Goal: Task Accomplishment & Management: Manage account settings

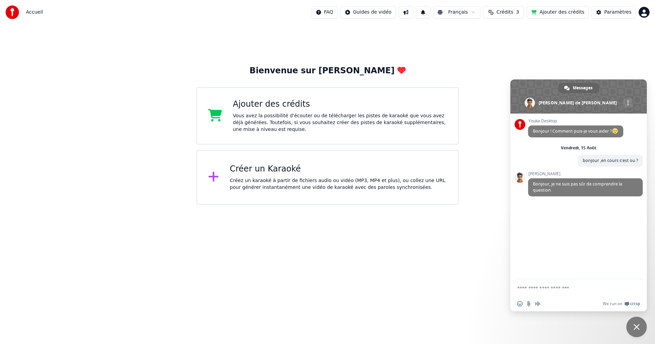
click at [413, 14] on button at bounding box center [406, 12] width 14 height 12
click at [324, 180] on div "Créez un karaoké à partir de fichiers audio ou vidéo (MP3, MP4 et plus), ou col…" at bounding box center [338, 185] width 217 height 14
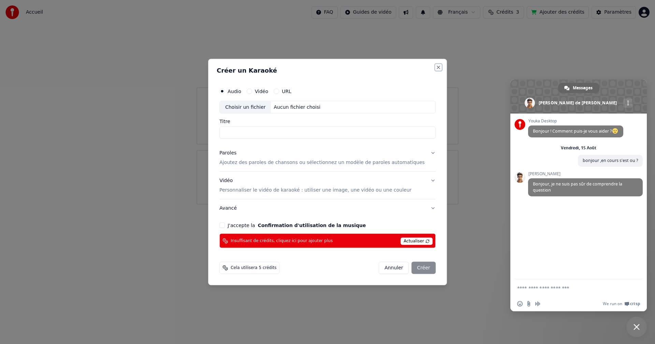
click at [436, 68] on button "Close" at bounding box center [438, 67] width 5 height 5
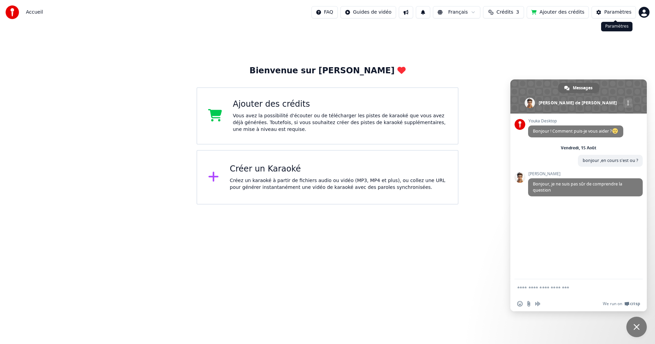
click at [606, 17] on button "Paramètres" at bounding box center [614, 12] width 44 height 12
click at [285, 127] on div "Vous avez la possibilité d'écouter ou de télécharger les pistes de karaoké que …" at bounding box center [340, 123] width 214 height 20
click at [251, 180] on div "Créez un karaoké à partir de fichiers audio ou vidéo (MP3, MP4 et plus), ou col…" at bounding box center [338, 185] width 217 height 14
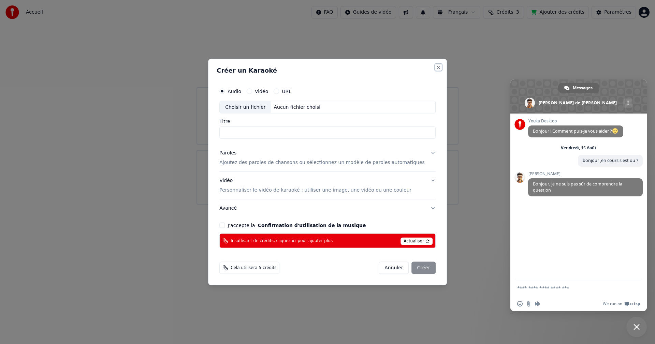
click at [436, 66] on button "Close" at bounding box center [438, 67] width 5 height 5
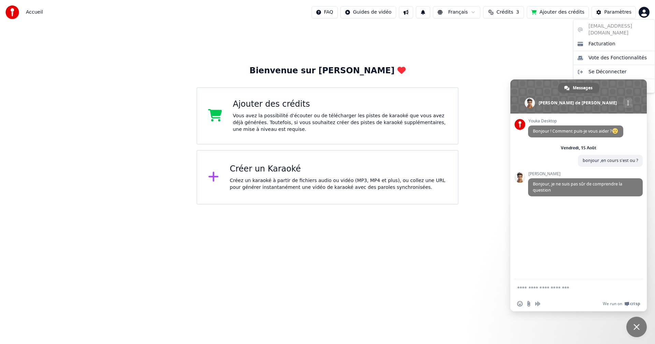
click at [647, 13] on html "Accueil FAQ Guides de vidéo Français Crédits 3 Ajouter des crédits Paramètres B…" at bounding box center [327, 102] width 655 height 205
drag, startPoint x: 606, startPoint y: 87, endPoint x: 608, endPoint y: 90, distance: 4.1
click at [598, 114] on html "Accueil FAQ Guides de vidéo Français Crédits 3 Ajouter des crédits Paramètres B…" at bounding box center [327, 102] width 655 height 205
drag, startPoint x: 615, startPoint y: 89, endPoint x: 543, endPoint y: 95, distance: 71.6
click at [543, 95] on span at bounding box center [579, 97] width 137 height 34
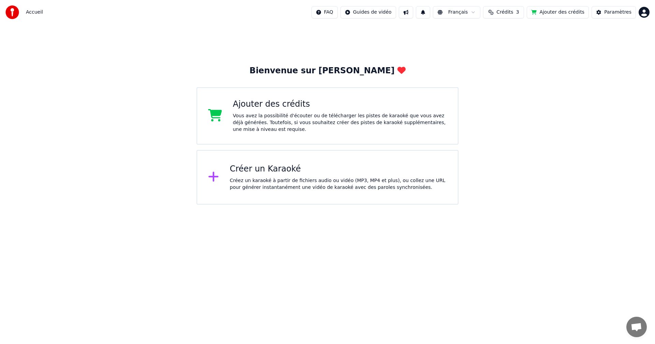
click at [644, 13] on html "Accueil FAQ Guides de vidéo Français Crédits 3 Ajouter des crédits Paramètres B…" at bounding box center [327, 102] width 655 height 205
click at [612, 41] on span "Facturation" at bounding box center [602, 44] width 27 height 7
click at [247, 113] on div "Vous avez la possibilité d'écouter ou de télécharger les pistes de karaoké que …" at bounding box center [340, 123] width 214 height 20
click at [550, 14] on button "Ajouter des crédits" at bounding box center [558, 12] width 62 height 12
click at [274, 122] on div "Vous avez la possibilité d'écouter ou de télécharger les pistes de karaoké que …" at bounding box center [340, 123] width 214 height 20
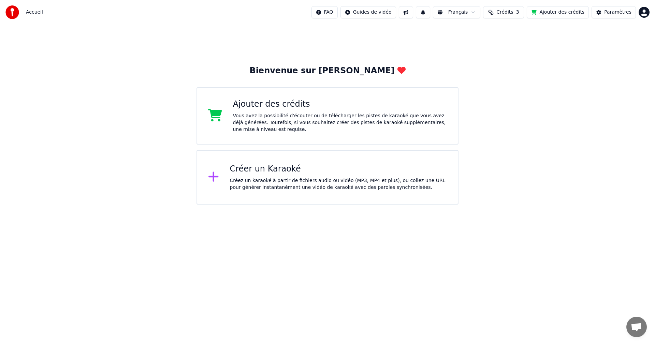
click at [578, 13] on button "Ajouter des crédits" at bounding box center [558, 12] width 62 height 12
click at [645, 14] on html "Accueil FAQ Guides de vidéo Français Crédits 3 Ajouter des crédits Paramètres B…" at bounding box center [327, 102] width 655 height 205
click at [626, 11] on html "Accueil FAQ Guides de vidéo Français Crédits 3 Ajouter des crédits Paramètres B…" at bounding box center [327, 102] width 655 height 205
click at [644, 12] on html "Accueil FAQ Guides de vidéo Français Crédits 3 Ajouter des crédits Paramètres B…" at bounding box center [327, 102] width 655 height 205
click at [635, 39] on div "Facturation" at bounding box center [614, 44] width 79 height 11
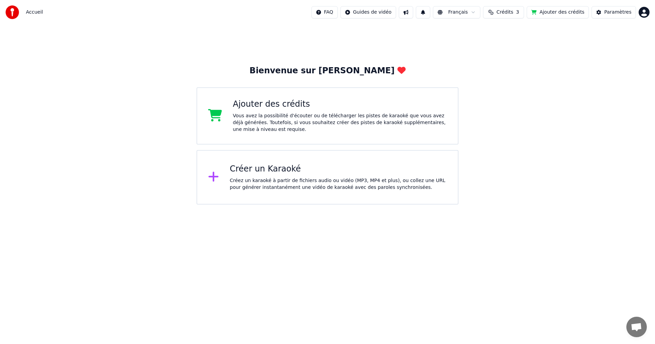
click at [272, 174] on div "Créer un Karaoké" at bounding box center [338, 169] width 217 height 11
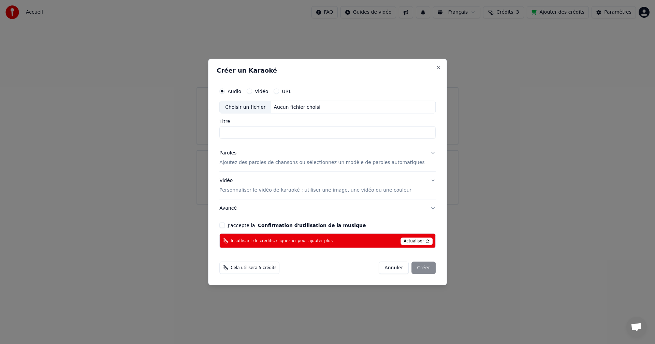
click at [414, 241] on span "Actualiser" at bounding box center [417, 242] width 32 height 8
click at [416, 241] on span "Actualiser" at bounding box center [417, 242] width 32 height 8
click at [436, 67] on button "Close" at bounding box center [438, 67] width 5 height 5
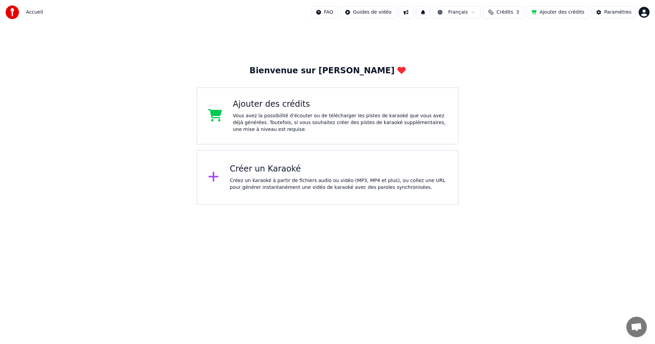
click at [510, 9] on span "Crédits" at bounding box center [505, 12] width 17 height 7
click at [312, 171] on div "Créer un Karaoké" at bounding box center [338, 169] width 217 height 11
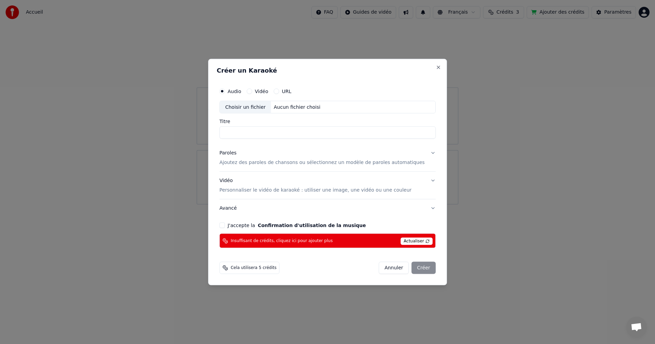
click at [424, 69] on h2 "Créer un Karaoké" at bounding box center [328, 70] width 222 height 6
click at [436, 68] on button "Close" at bounding box center [438, 67] width 5 height 5
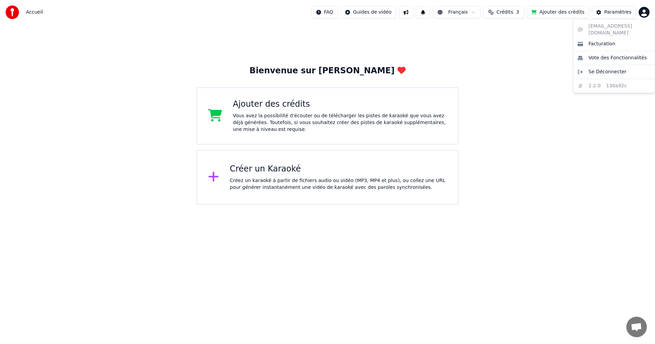
click at [643, 8] on html "Accueil FAQ Guides de vidéo Français Crédits 3 Ajouter des crédits Paramètres B…" at bounding box center [327, 102] width 655 height 205
click at [624, 67] on div "Se Déconnecter" at bounding box center [614, 72] width 79 height 11
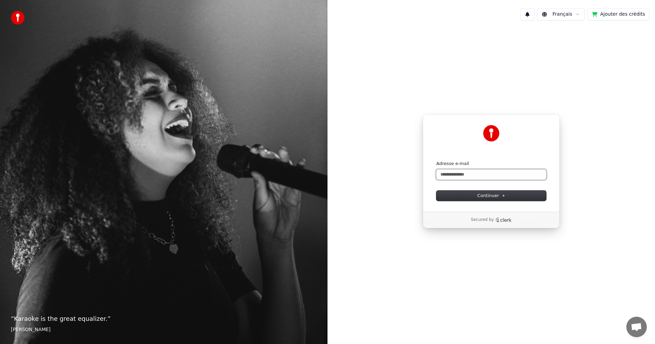
click at [533, 176] on input "Adresse e-mail" at bounding box center [492, 175] width 110 height 10
click at [437, 161] on button "submit" at bounding box center [437, 161] width 0 height 0
type input "**********"
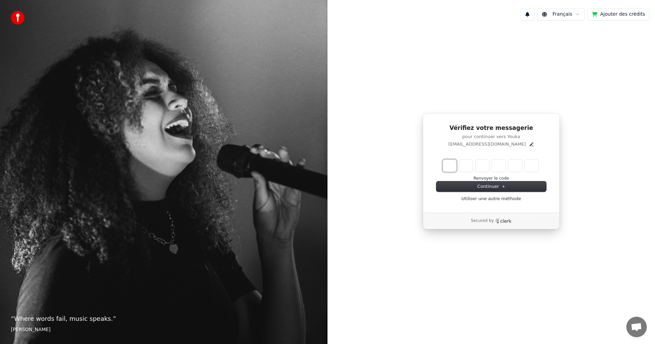
click at [455, 166] on input "Enter verification code. Digit 1" at bounding box center [450, 166] width 14 height 12
click at [448, 168] on input "Enter verification code. Digit 1" at bounding box center [450, 166] width 14 height 12
type input "*"
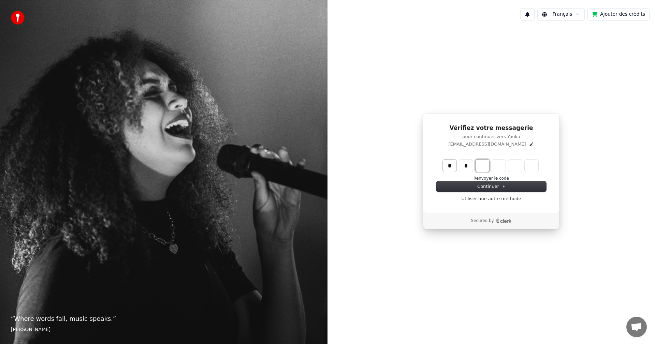
type input "**"
type input "*"
type input "***"
type input "*"
type input "****"
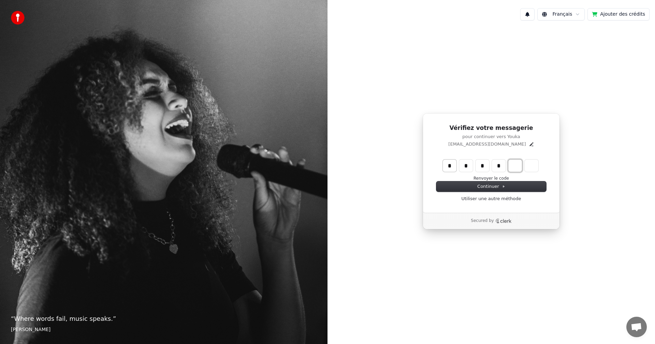
type input "*"
type input "******"
type input "*"
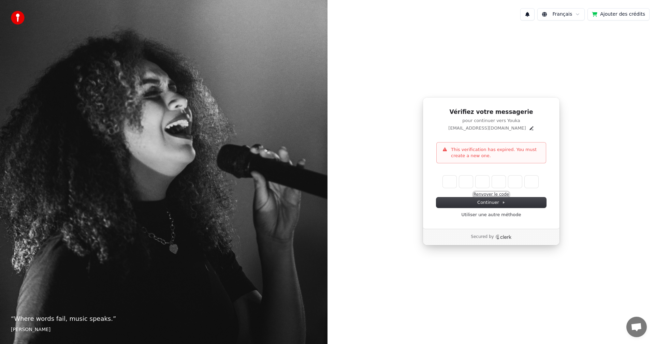
click at [501, 194] on button "Renvoyer le code" at bounding box center [492, 194] width 36 height 5
type input "*"
type input "**"
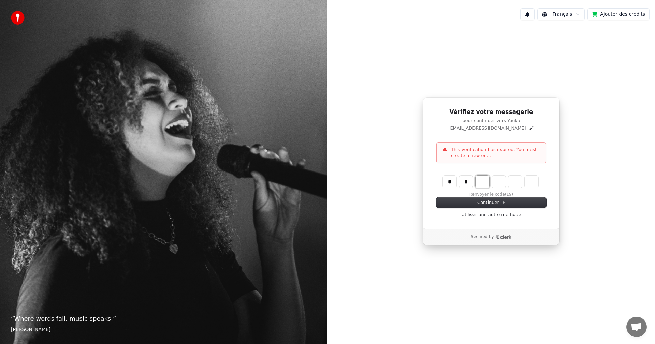
type input "*"
type input "***"
type input "*"
type input "****"
type input "*"
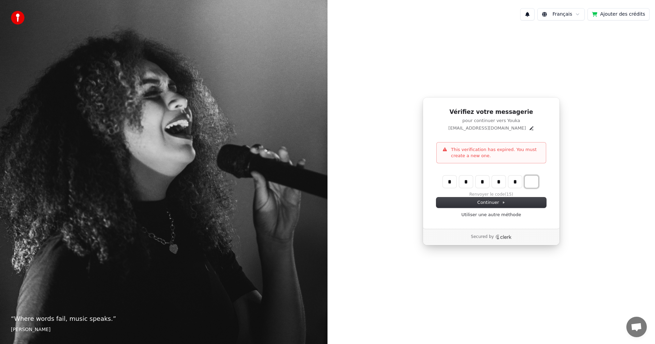
type input "******"
type input "*"
